Goal: Transaction & Acquisition: Book appointment/travel/reservation

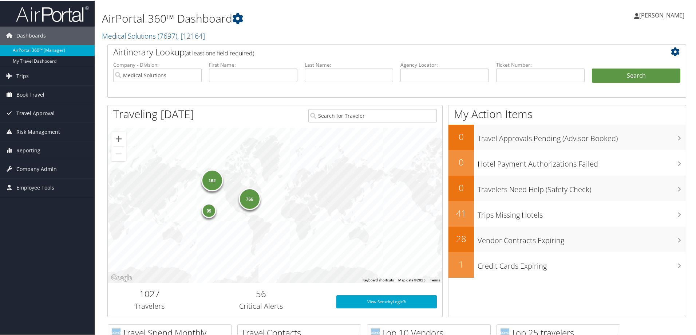
click at [31, 91] on span "Book Travel" at bounding box center [30, 94] width 28 height 18
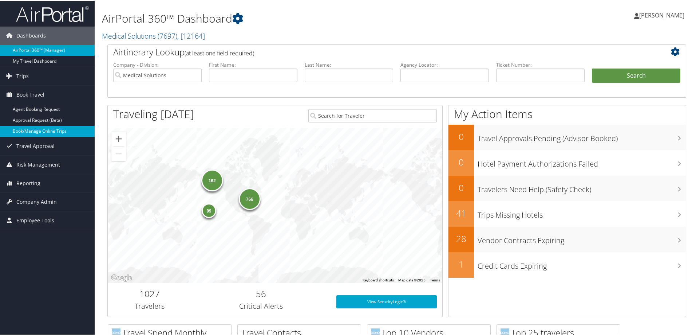
click at [41, 130] on link "Book/Manage Online Trips" at bounding box center [47, 130] width 95 height 11
